Goal: Check status: Check status

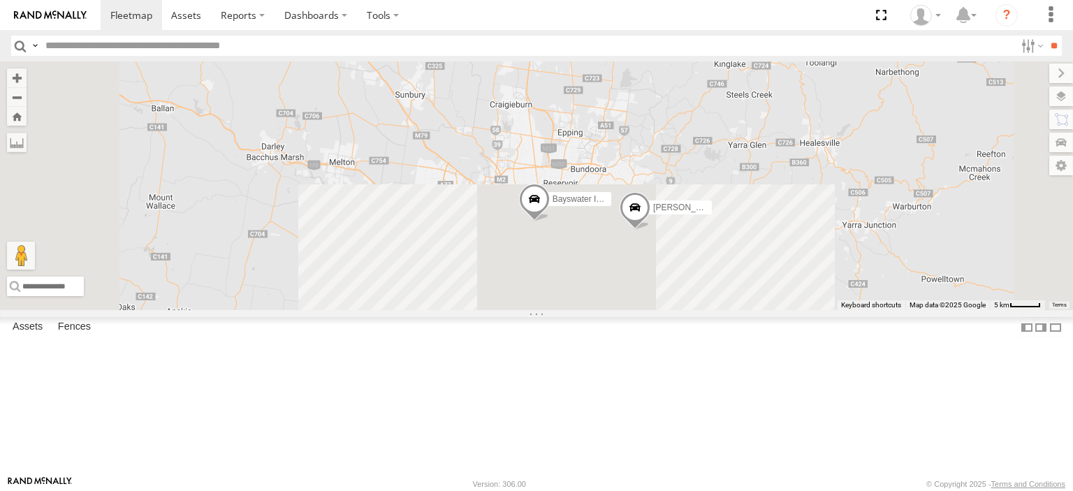
drag, startPoint x: 802, startPoint y: 368, endPoint x: 749, endPoint y: 117, distance: 256.8
click at [750, 117] on div "[PERSON_NAME] FRR Bayswater Isuzu FRR [PERSON_NAME] UD" at bounding box center [536, 185] width 1073 height 249
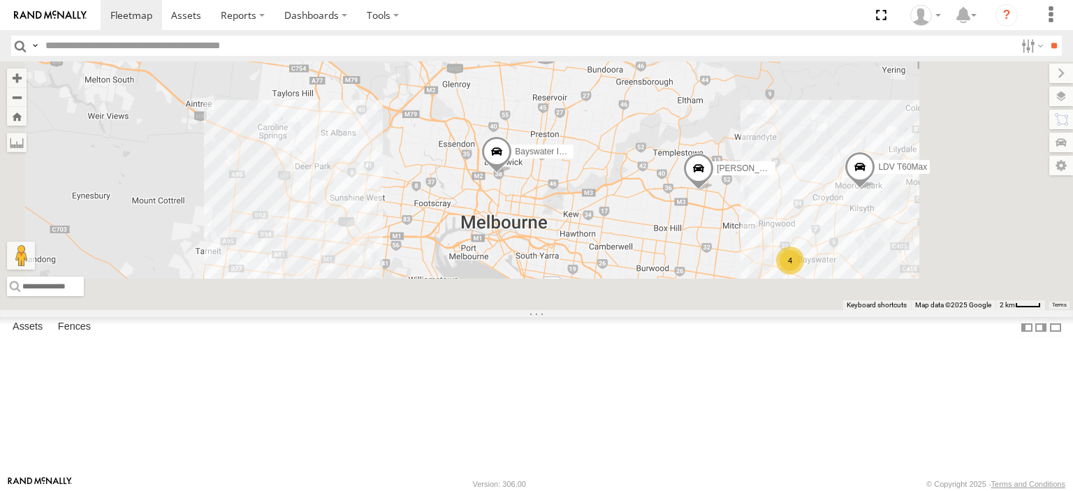
drag, startPoint x: 703, startPoint y: 322, endPoint x: 695, endPoint y: 189, distance: 133.0
click at [695, 189] on div "[PERSON_NAME] FRR Bayswater Isuzu FRR [PERSON_NAME] UD LDV T60Max 4" at bounding box center [536, 185] width 1073 height 249
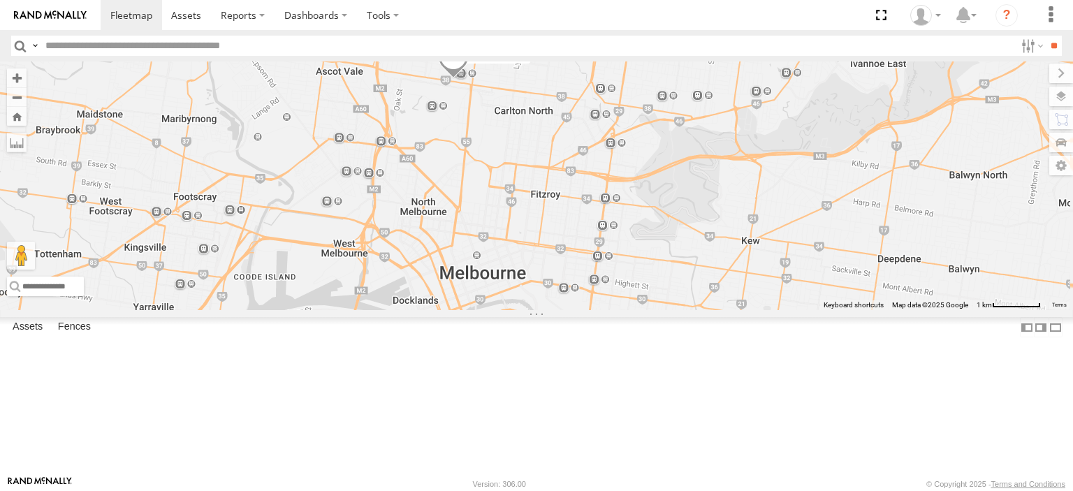
drag, startPoint x: 676, startPoint y: 195, endPoint x: 676, endPoint y: 254, distance: 58.7
click at [676, 254] on div "[PERSON_NAME] FRR Bayswater Isuzu FRR [PERSON_NAME] UD LDV T60Max" at bounding box center [536, 185] width 1073 height 249
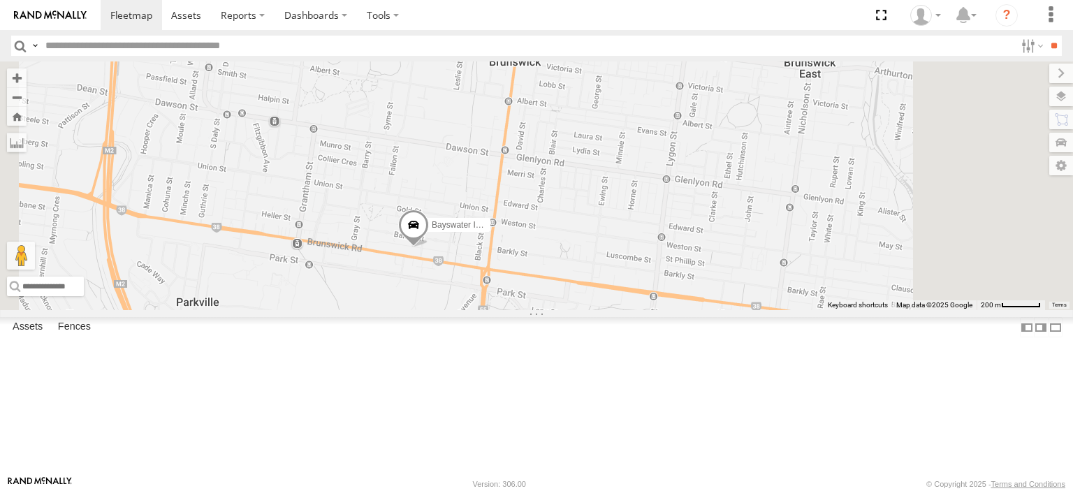
click at [429, 247] on span at bounding box center [413, 229] width 31 height 38
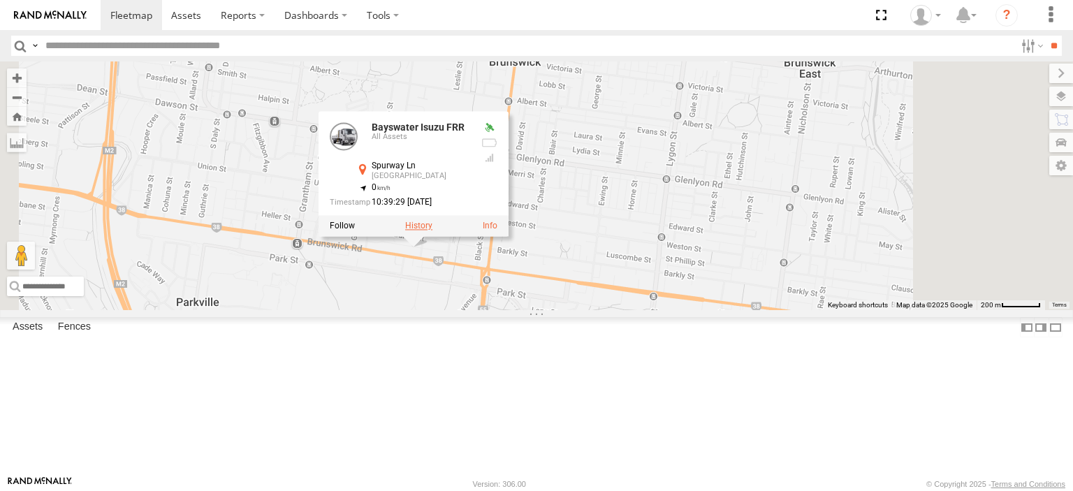
click at [432, 231] on label at bounding box center [418, 226] width 27 height 10
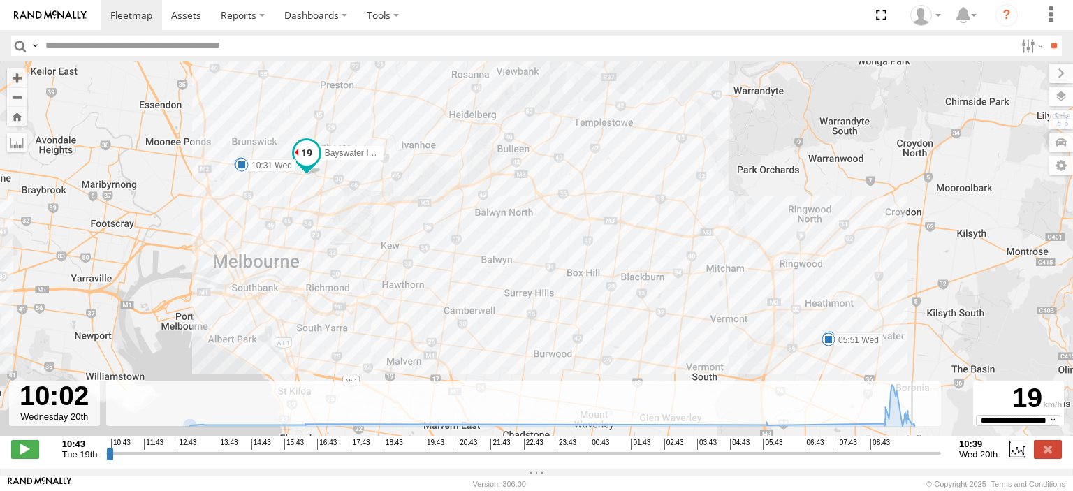
drag, startPoint x: 110, startPoint y: 462, endPoint x: 916, endPoint y: 455, distance: 806.0
click at [916, 455] on input "range" at bounding box center [523, 452] width 835 height 13
click at [23, 452] on span at bounding box center [25, 449] width 28 height 18
click at [1051, 455] on label at bounding box center [1048, 449] width 28 height 18
type input "**********"
